Goal: Information Seeking & Learning: Learn about a topic

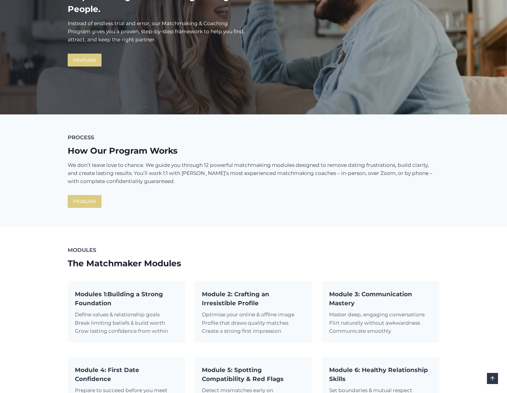
scroll to position [68, 0]
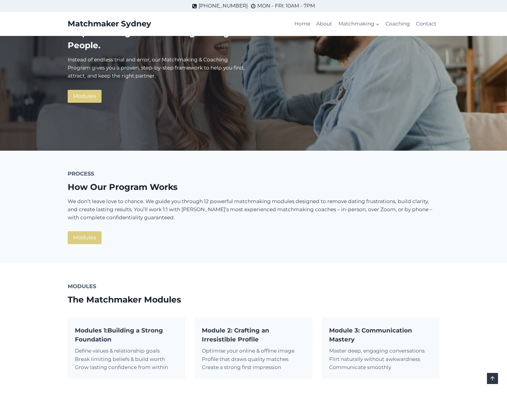
click at [285, 162] on div "PROCESS How Our Program Works We don’t leave love to chance. We guide you throu…" at bounding box center [253, 207] width 386 height 113
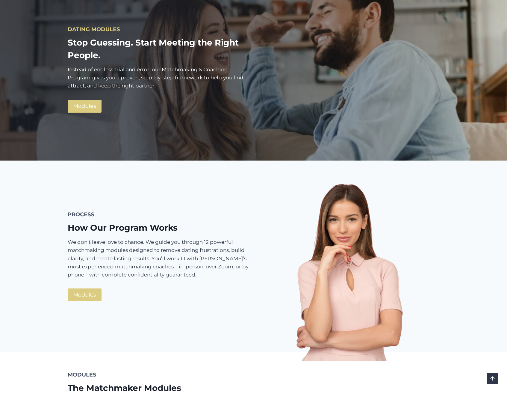
scroll to position [61, 0]
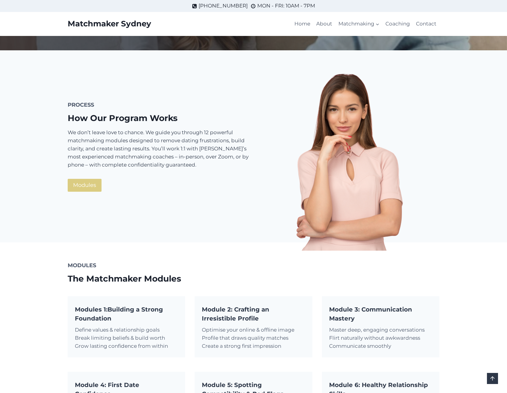
scroll to position [150, 0]
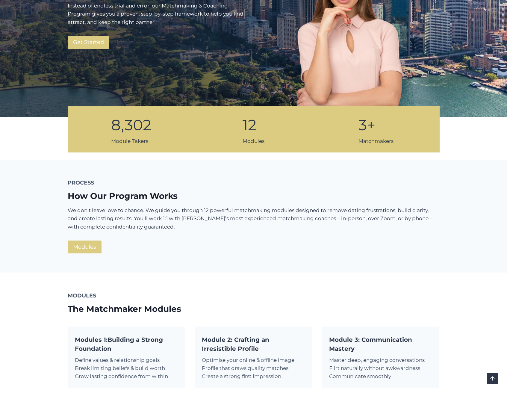
scroll to position [143, 0]
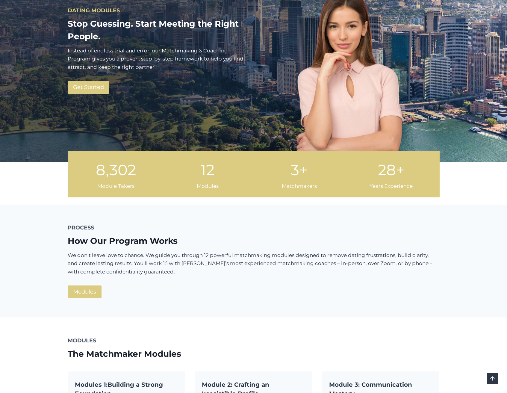
scroll to position [83, 0]
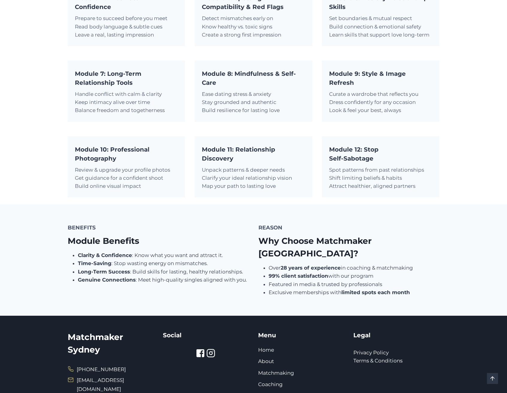
scroll to position [574, 0]
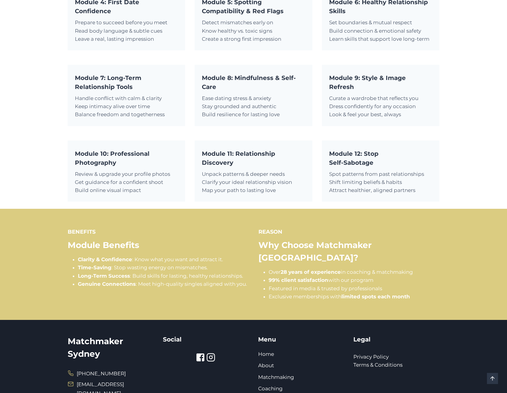
scroll to position [528, 0]
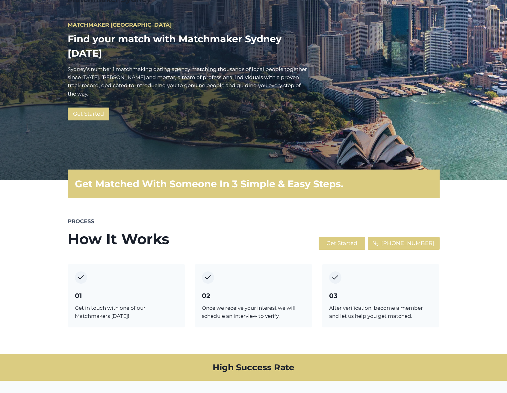
scroll to position [114, 0]
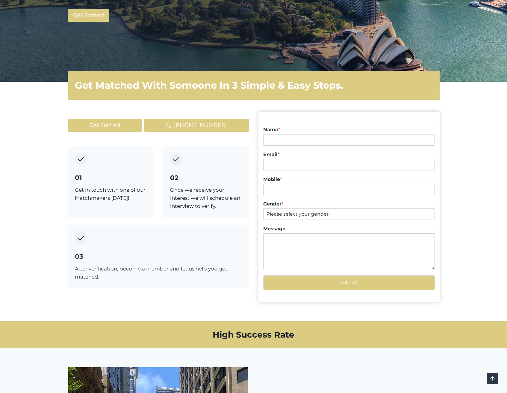
scroll to position [175, 0]
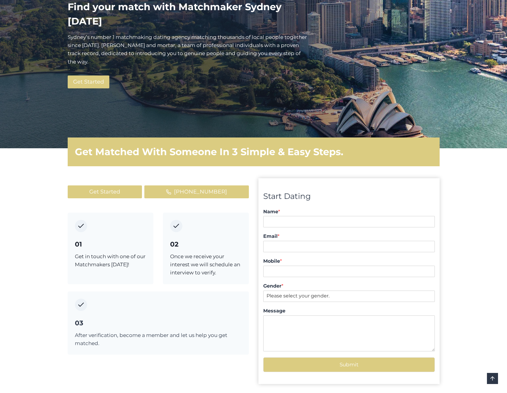
scroll to position [142, 0]
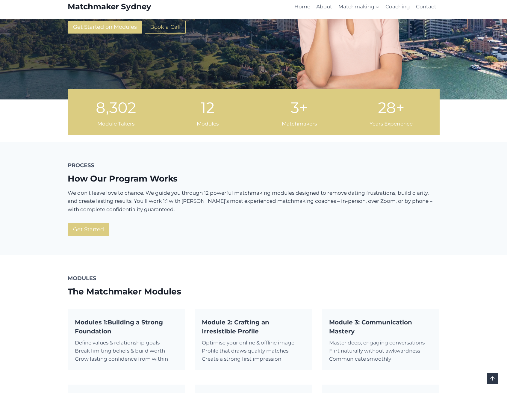
scroll to position [63, 0]
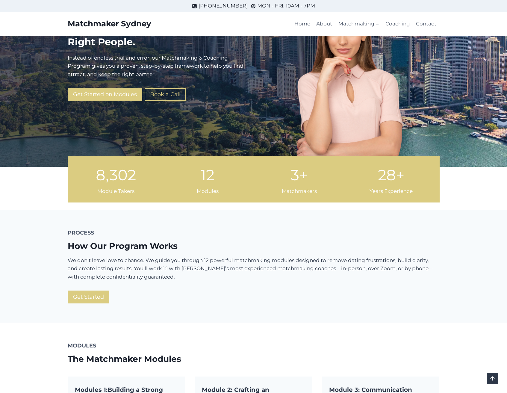
click at [114, 97] on span "Get Started on Modules" at bounding box center [105, 94] width 64 height 9
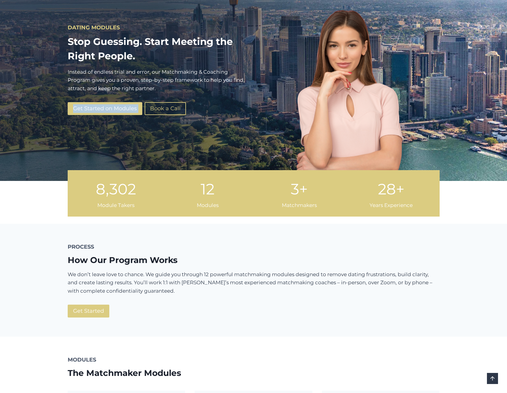
scroll to position [0, 0]
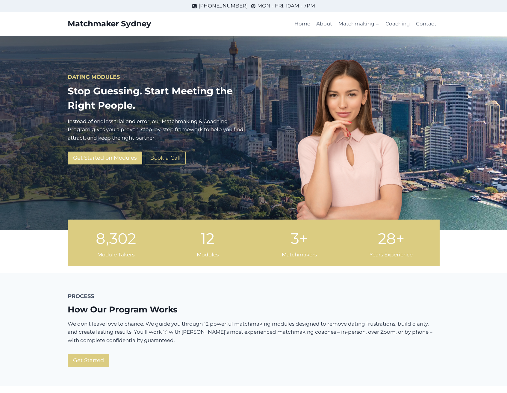
click at [226, 156] on div "Get Started on Modules Book a Call" at bounding box center [158, 157] width 181 height 13
click at [472, 231] on div "8302 8,302 Module Takers 12 12 Modules 3+ 3+ Matchmakers 28+ 28+ Years Experien…" at bounding box center [253, 242] width 507 height 61
click at [303, 22] on link "Home" at bounding box center [302, 24] width 22 height 14
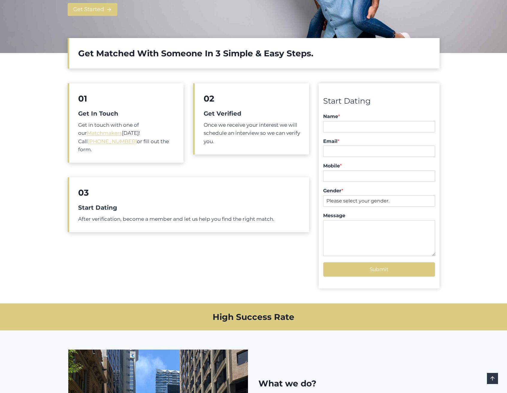
scroll to position [207, 0]
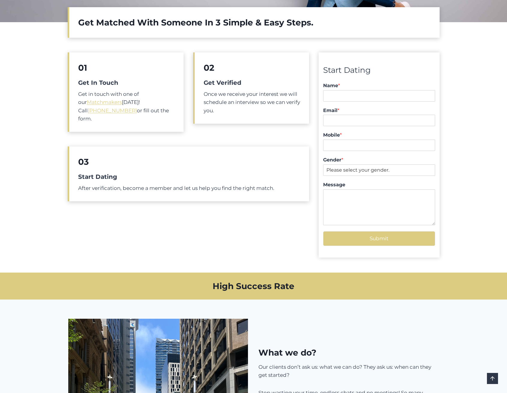
click at [218, 79] on h5 "Get Verified" at bounding box center [251, 82] width 96 height 9
click at [239, 56] on div "02 Get Verified Once we receive your interest we will schedule an interview so …" at bounding box center [251, 87] width 116 height 71
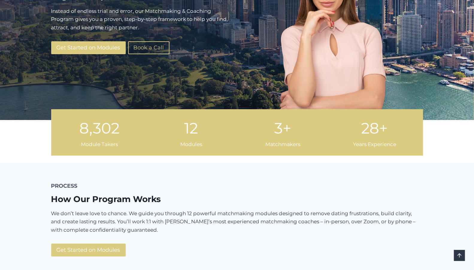
scroll to position [115, 0]
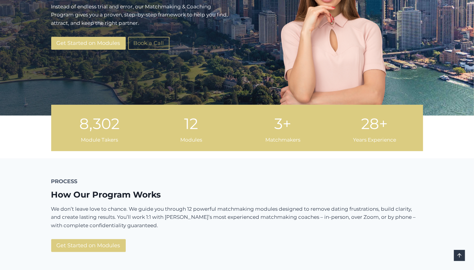
click at [161, 45] on span "Book a Call" at bounding box center [148, 43] width 31 height 9
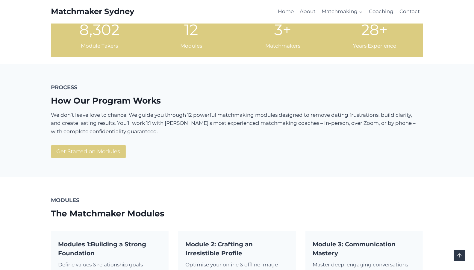
scroll to position [213, 0]
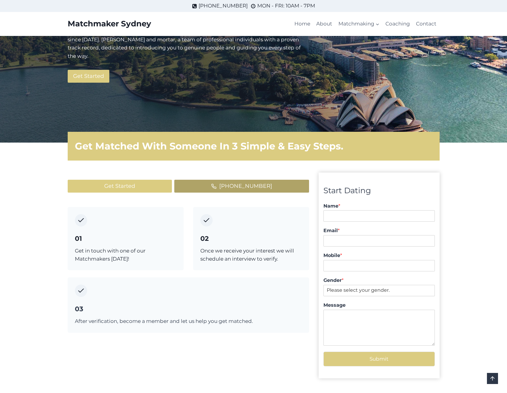
scroll to position [109, 0]
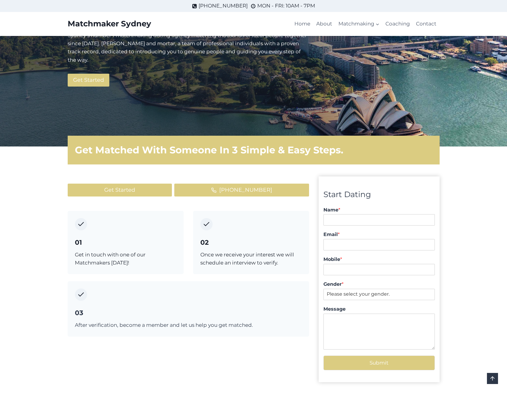
click at [105, 211] on div "01 Get in touch with one of our Matchmakers today!" at bounding box center [126, 242] width 116 height 63
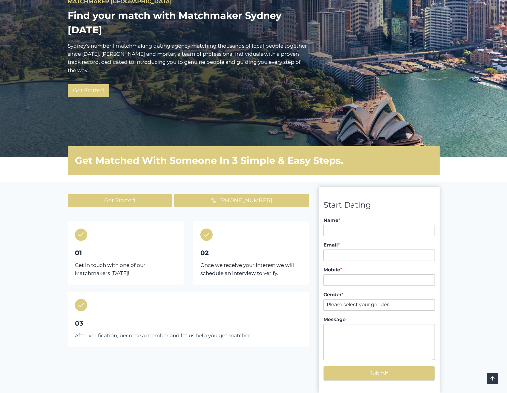
scroll to position [102, 0]
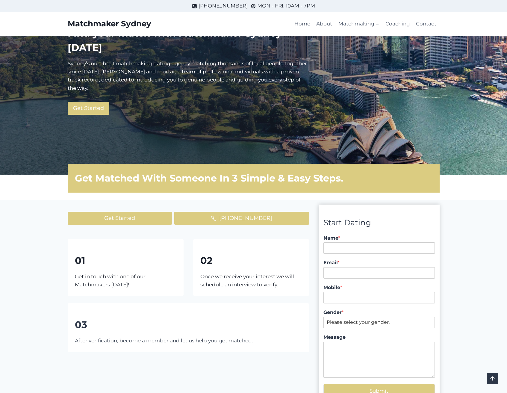
scroll to position [50, 0]
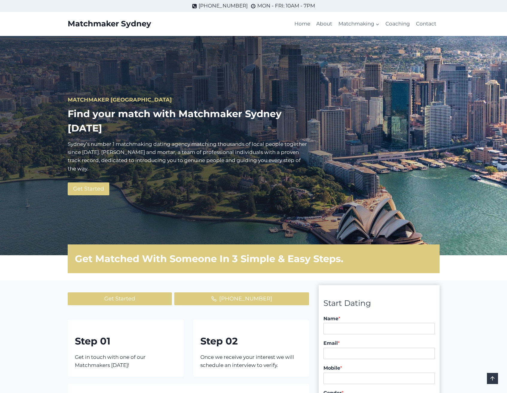
scroll to position [50, 0]
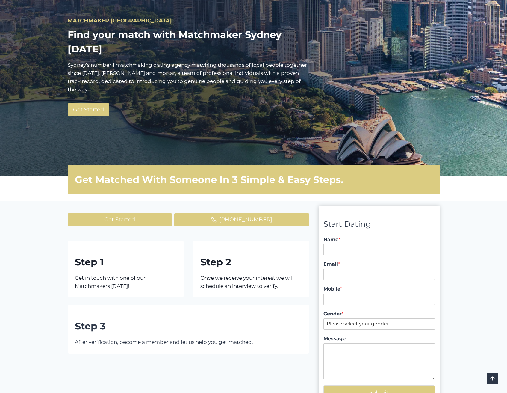
scroll to position [83, 0]
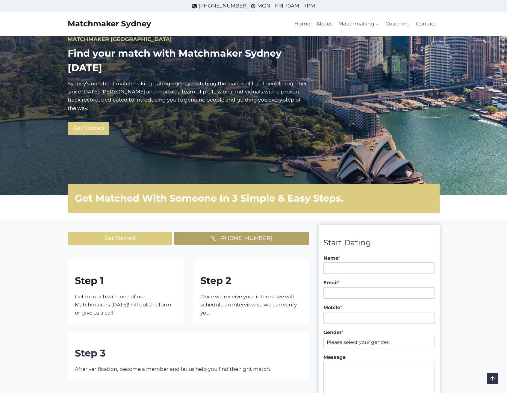
scroll to position [58, 0]
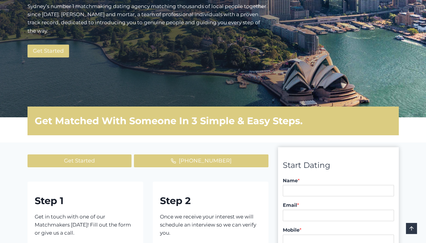
scroll to position [265, 0]
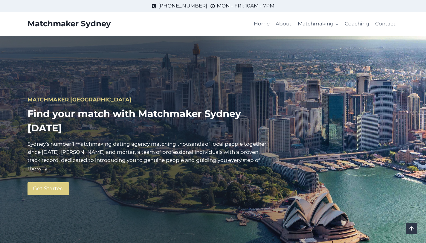
scroll to position [265, 0]
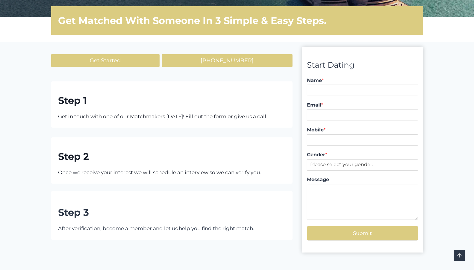
scroll to position [242, 0]
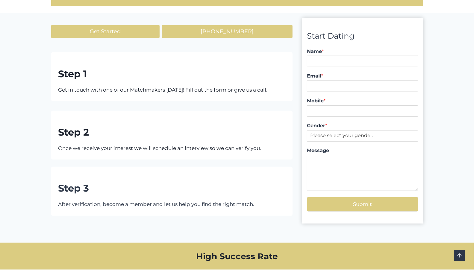
scroll to position [263, 0]
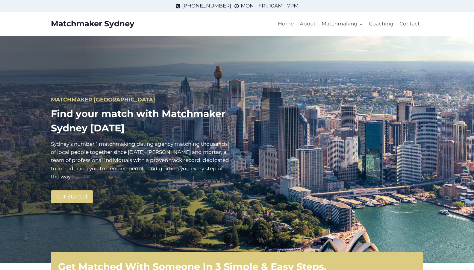
scroll to position [8, 0]
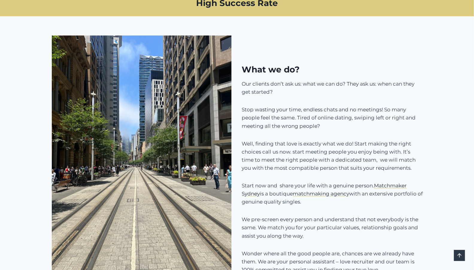
scroll to position [568, 0]
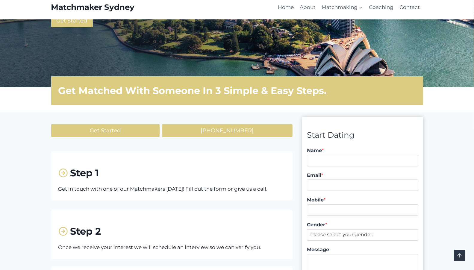
scroll to position [180, 0]
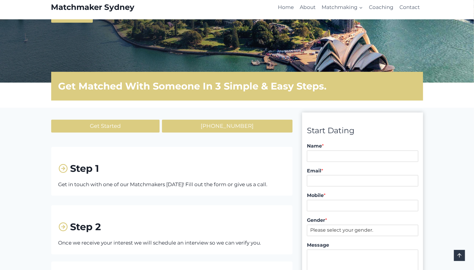
click at [184, 151] on div "Step 1 Get in touch with one of our Matchmakers today! Fill out the form or giv…" at bounding box center [171, 171] width 241 height 49
click at [212, 151] on div "Step 1 Get in touch with one of our Matchmakers today! Fill out the form or giv…" at bounding box center [171, 171] width 241 height 49
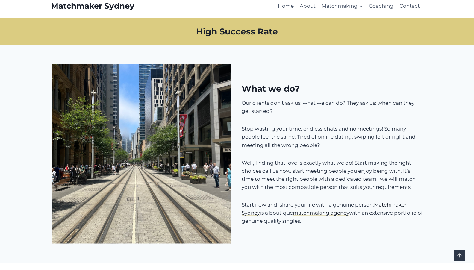
scroll to position [508, 0]
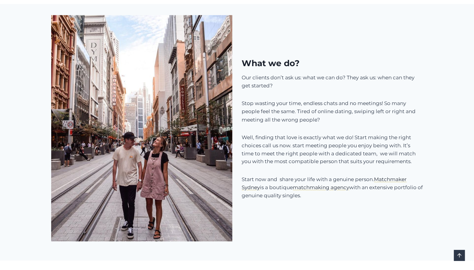
scroll to position [545, 0]
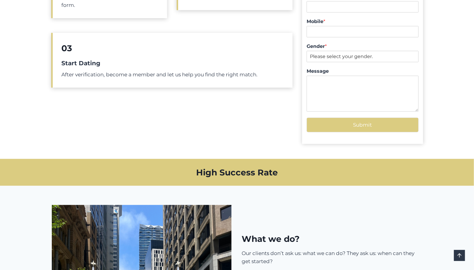
scroll to position [530, 0]
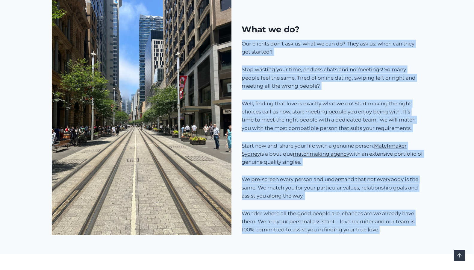
drag, startPoint x: 242, startPoint y: 44, endPoint x: 416, endPoint y: 246, distance: 266.3
click at [416, 246] on div "What we do? Our clients don’t ask us: what we can do? They ask us: when can the…" at bounding box center [237, 115] width 386 height 278
copy div "Lor ipsumdo sit’a con ad: elit se doe te? Inci utl et: dolo mag aliq eni admini…"
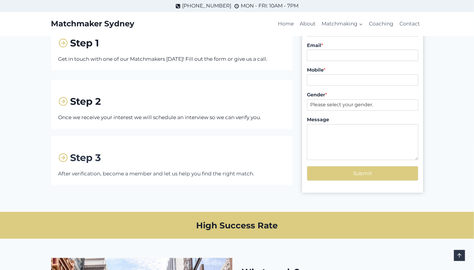
scroll to position [146, 0]
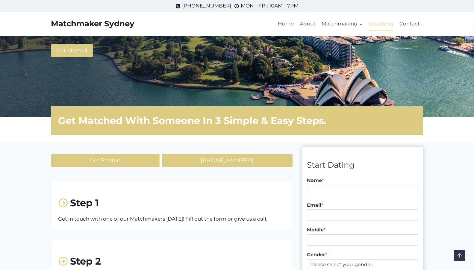
click at [373, 22] on link "Coaching" at bounding box center [381, 24] width 31 height 14
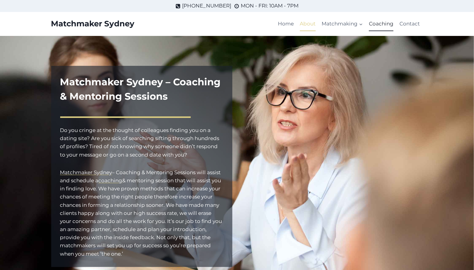
click at [309, 24] on link "About" at bounding box center [308, 24] width 22 height 14
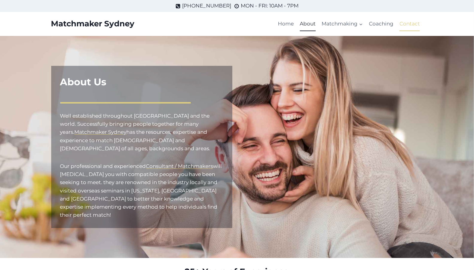
click at [400, 23] on link "Contact" at bounding box center [409, 24] width 26 height 14
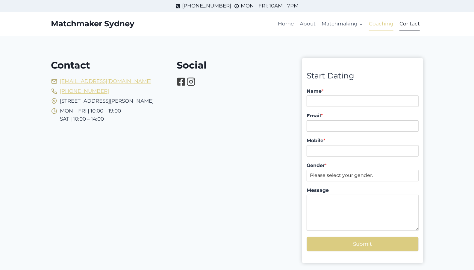
click at [376, 24] on link "Coaching" at bounding box center [381, 24] width 31 height 14
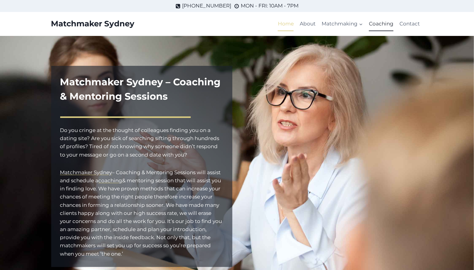
click at [286, 26] on link "Home" at bounding box center [286, 24] width 22 height 14
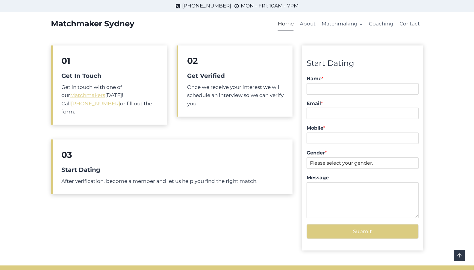
scroll to position [180, 0]
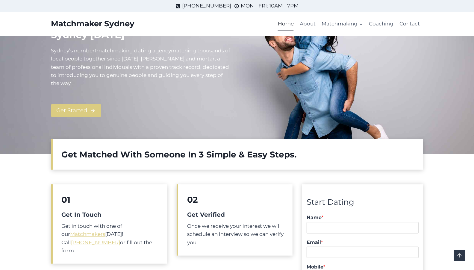
scroll to position [41, 0]
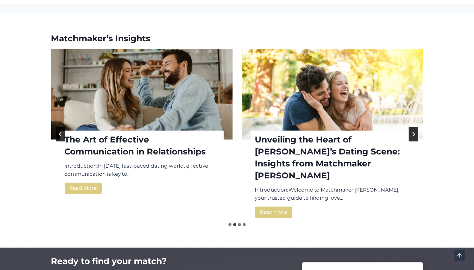
scroll to position [737, 0]
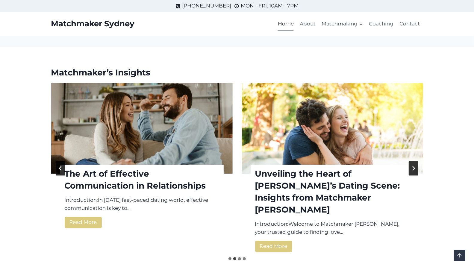
click at [410, 161] on button "Next slide" at bounding box center [413, 168] width 10 height 14
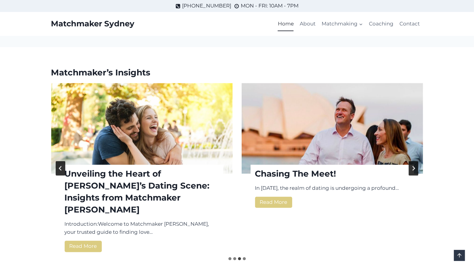
click at [410, 161] on button "Next slide" at bounding box center [413, 168] width 10 height 14
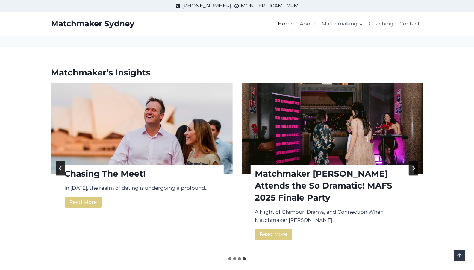
click at [410, 161] on button "Next slide" at bounding box center [413, 168] width 10 height 14
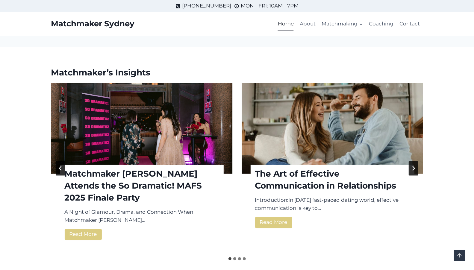
click at [410, 161] on button "Next slide" at bounding box center [413, 168] width 10 height 14
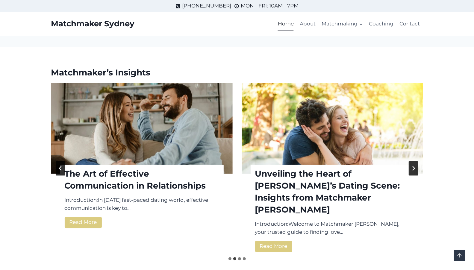
click at [410, 161] on button "Next slide" at bounding box center [413, 168] width 10 height 14
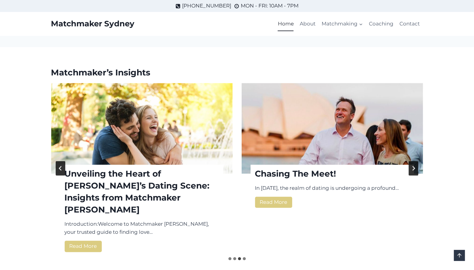
click at [216, 139] on img "Unveiling the Heart of Sydney’s Dating Scene: Insights from Matchmaker Sydney" at bounding box center [141, 128] width 181 height 91
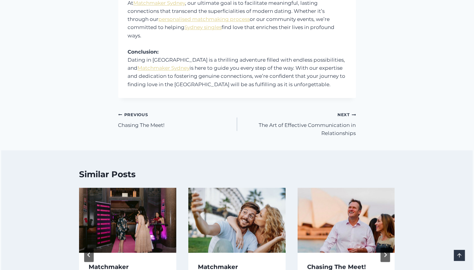
scroll to position [671, 0]
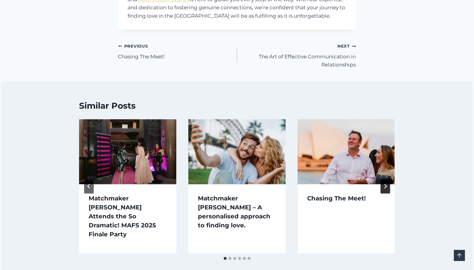
click at [382, 179] on button "Next" at bounding box center [385, 186] width 10 height 14
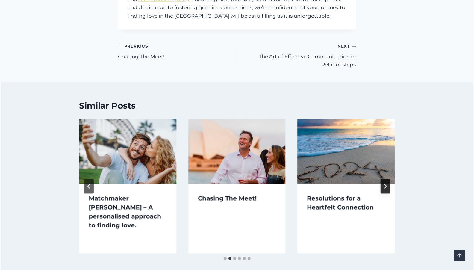
click at [383, 184] on icon "Next" at bounding box center [385, 186] width 5 height 5
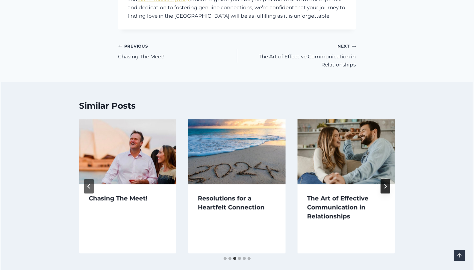
click at [383, 184] on icon "Next" at bounding box center [385, 186] width 5 height 5
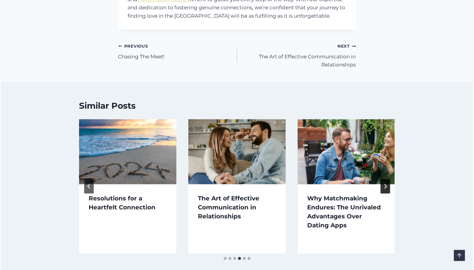
click at [383, 184] on icon "Next" at bounding box center [385, 186] width 5 height 5
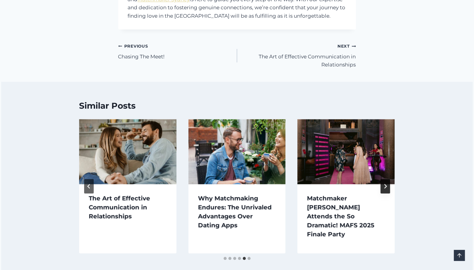
click at [383, 184] on icon "Next" at bounding box center [385, 186] width 5 height 5
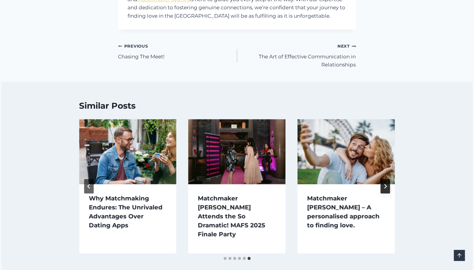
click at [383, 184] on icon "Next" at bounding box center [385, 186] width 5 height 5
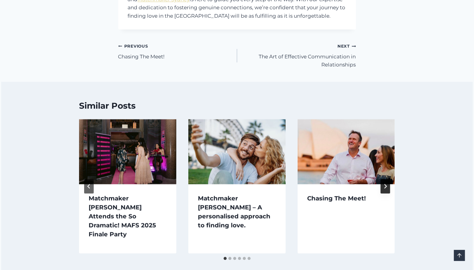
click at [383, 184] on icon "Next" at bounding box center [385, 186] width 5 height 5
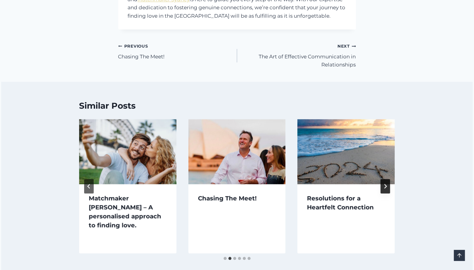
click at [383, 184] on icon "Next" at bounding box center [385, 186] width 5 height 5
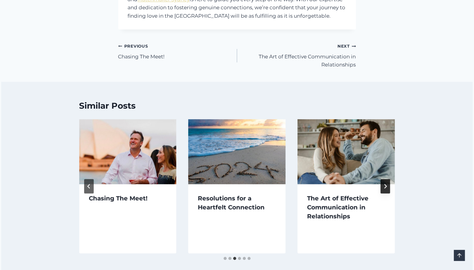
click at [383, 184] on icon "Next" at bounding box center [385, 186] width 5 height 5
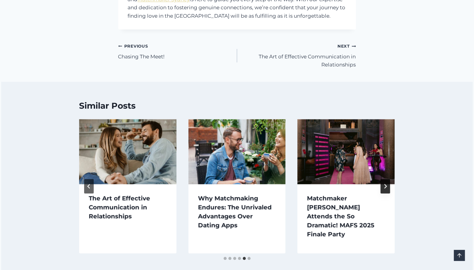
click at [383, 184] on icon "Next" at bounding box center [385, 186] width 5 height 5
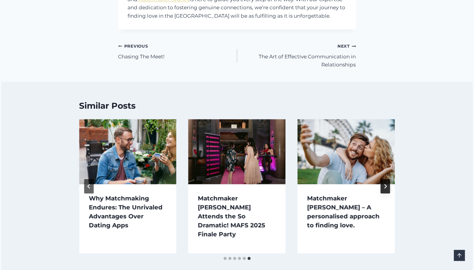
click at [383, 184] on icon "Next" at bounding box center [385, 186] width 5 height 5
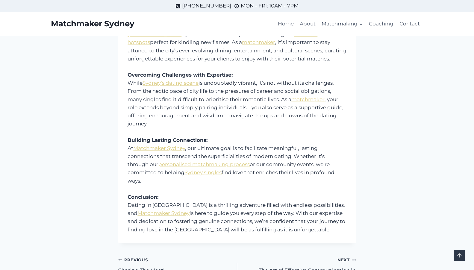
scroll to position [81, 0]
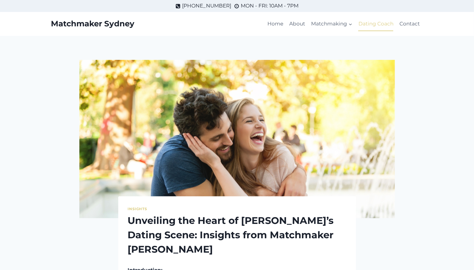
click at [374, 25] on link "Dating Coach" at bounding box center [375, 24] width 41 height 14
